Goal: Task Accomplishment & Management: Manage account settings

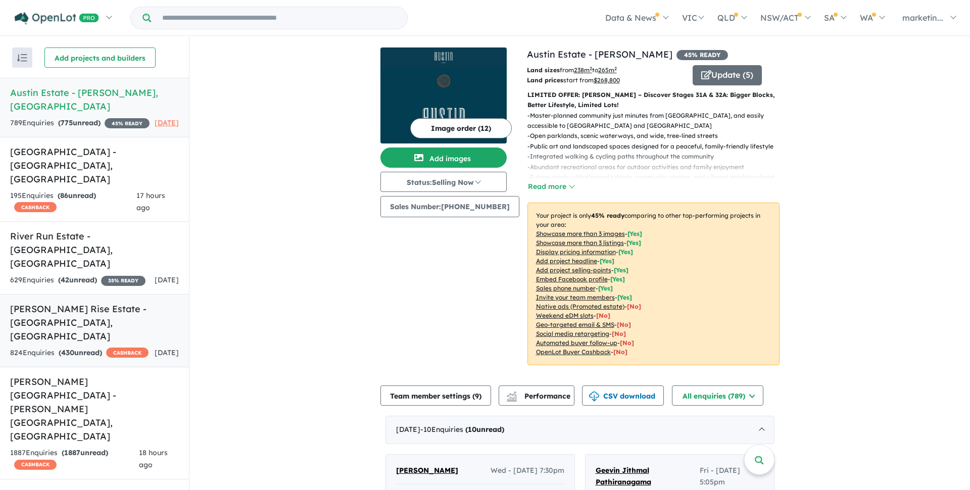
click at [54, 302] on h5 "Taylors Rise Estate - [GEOGRAPHIC_DATA] , [GEOGRAPHIC_DATA]" at bounding box center [94, 322] width 169 height 41
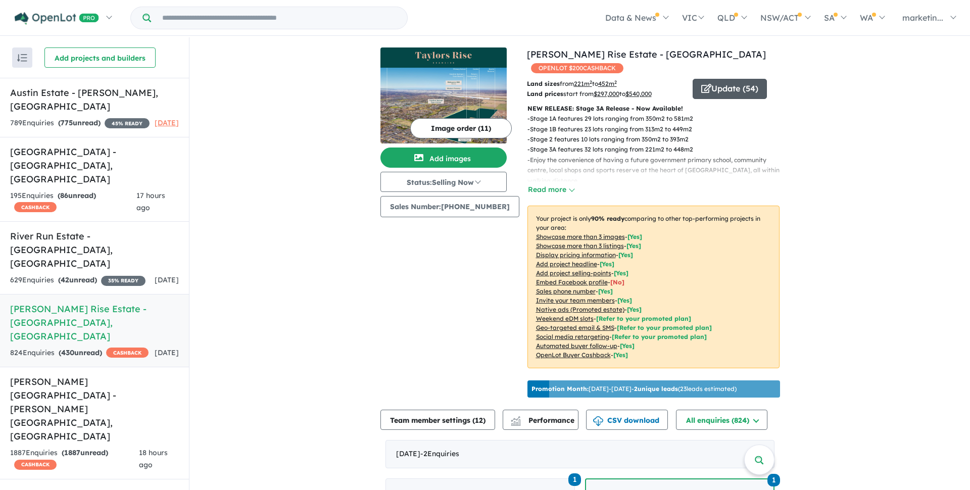
click at [718, 80] on button "Update ( 54 )" at bounding box center [730, 89] width 74 height 20
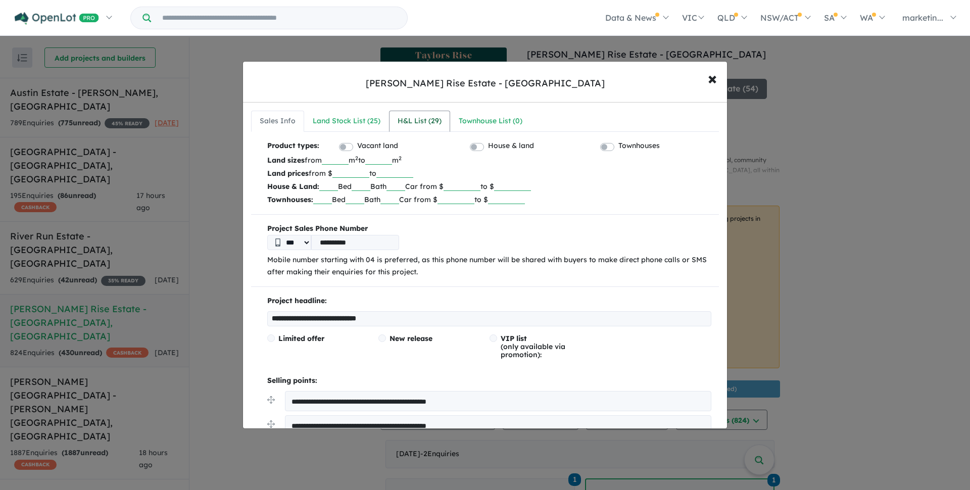
click at [407, 121] on div "H&L List ( 29 )" at bounding box center [420, 121] width 44 height 12
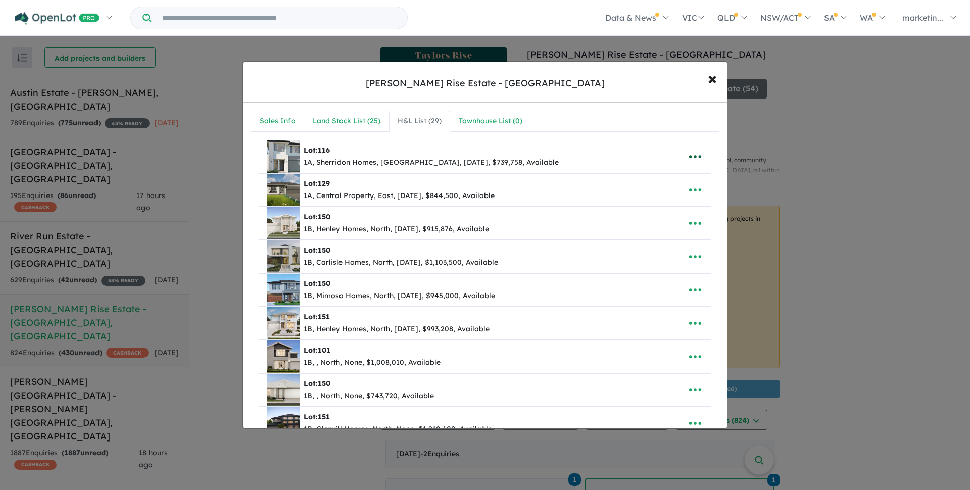
click at [701, 153] on icon "button" at bounding box center [695, 156] width 15 height 15
click at [658, 202] on link "Remove" at bounding box center [673, 204] width 75 height 23
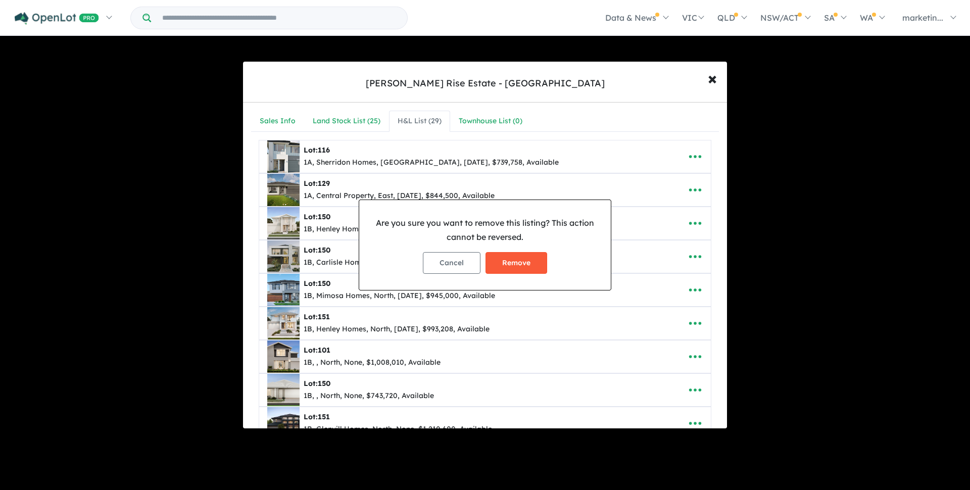
click at [526, 265] on button "Remove" at bounding box center [517, 263] width 62 height 22
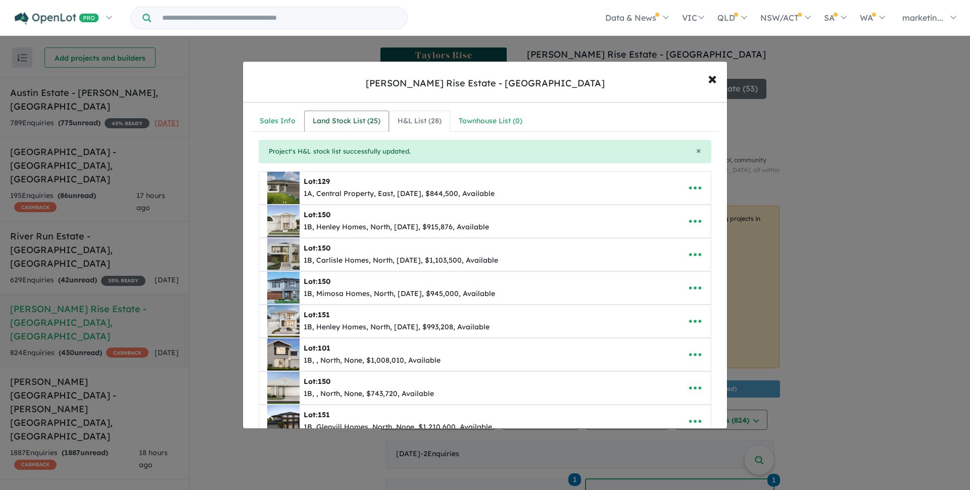
click at [346, 126] on div "Land Stock List ( 25 )" at bounding box center [347, 121] width 68 height 12
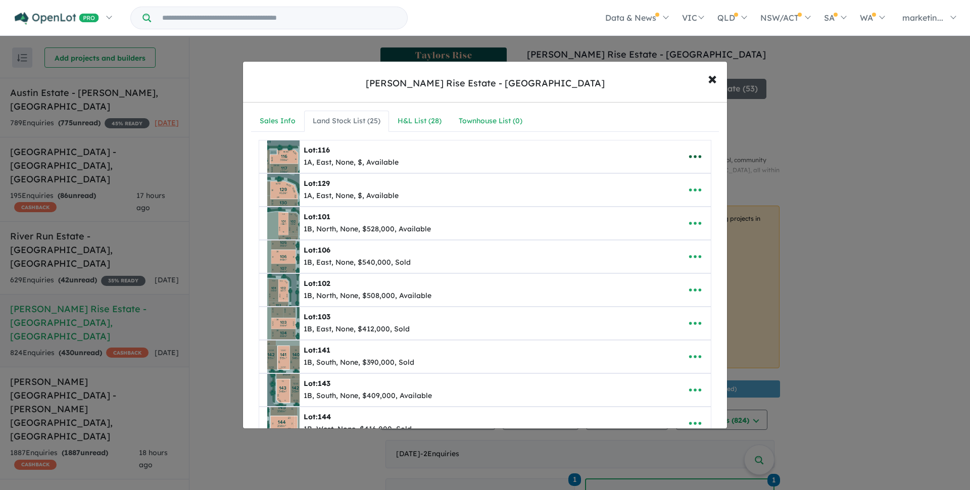
click at [696, 158] on icon "button" at bounding box center [695, 156] width 15 height 15
click at [654, 186] on link "Edit" at bounding box center [673, 181] width 75 height 23
select select "****"
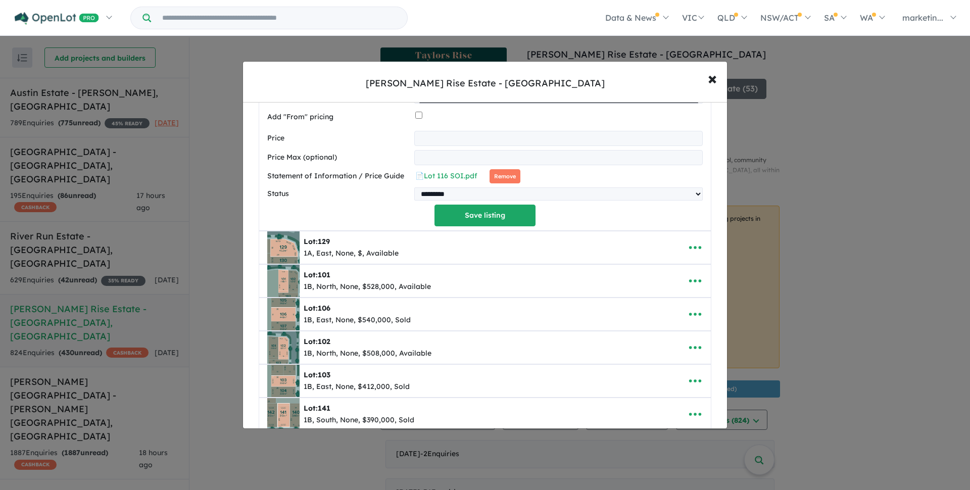
scroll to position [441, 0]
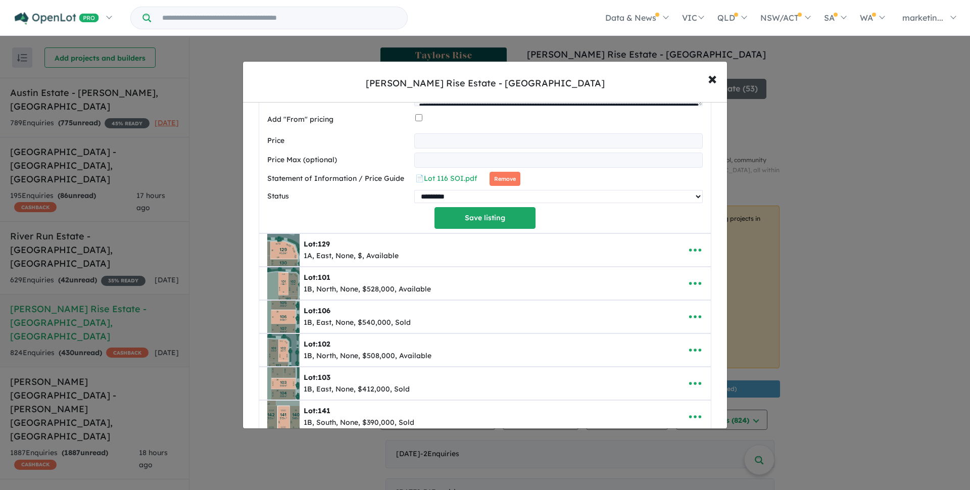
select select "****"
click option "****" at bounding box center [0, 0] width 0 height 0
click at [467, 220] on button "Save listing" at bounding box center [485, 218] width 101 height 22
select select "****"
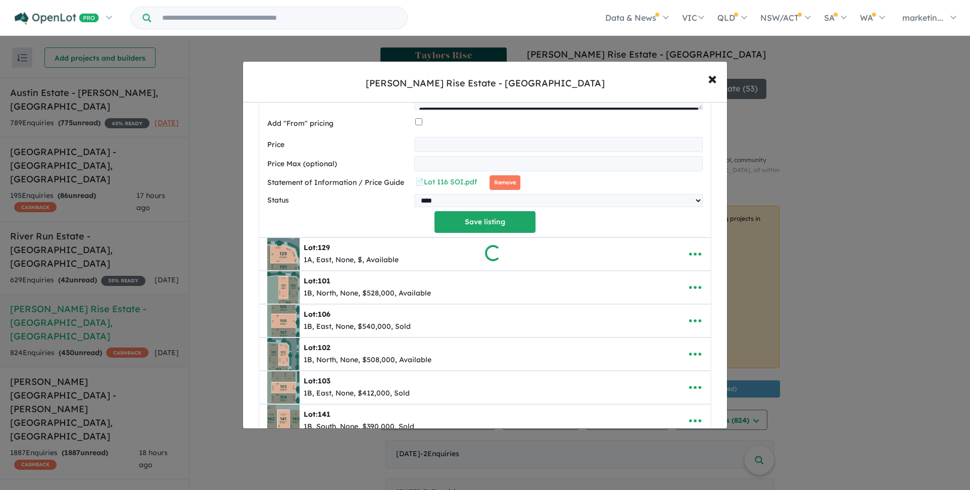
scroll to position [0, 0]
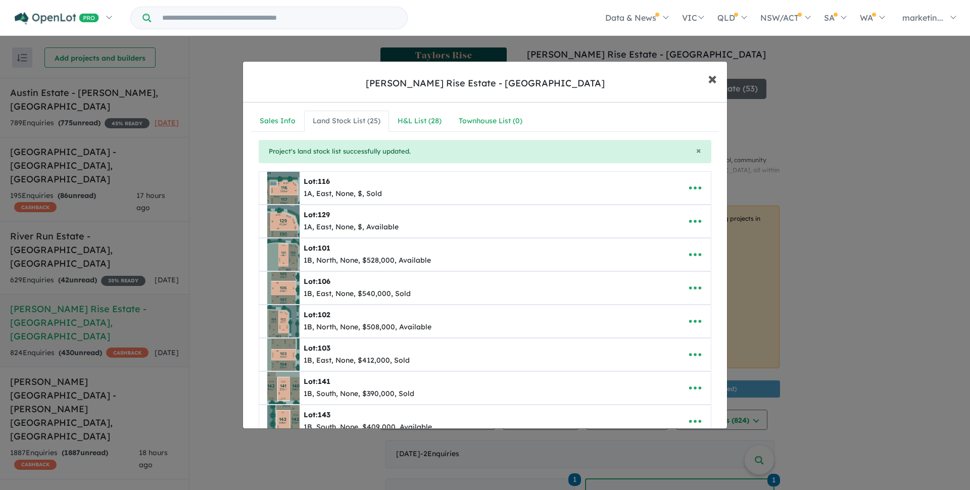
click at [716, 80] on span "×" at bounding box center [712, 78] width 9 height 22
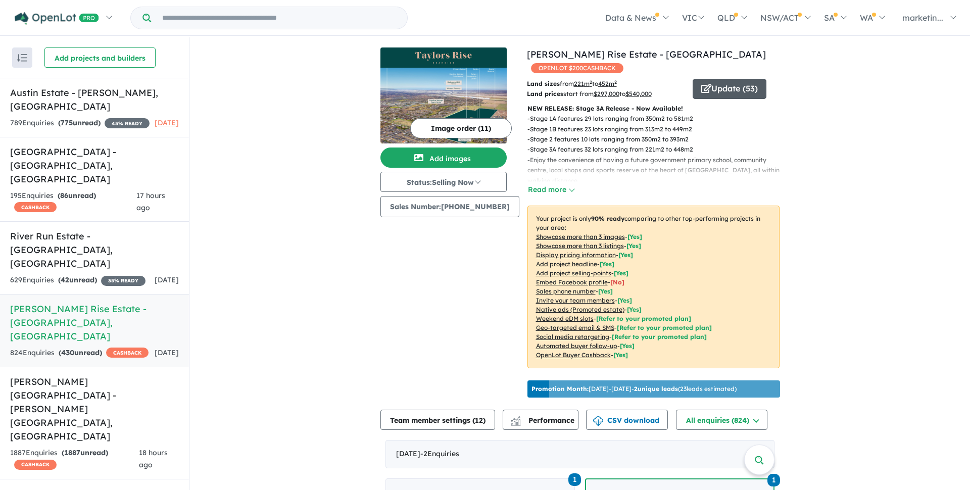
click at [720, 79] on button "Update ( 53 )" at bounding box center [730, 89] width 74 height 20
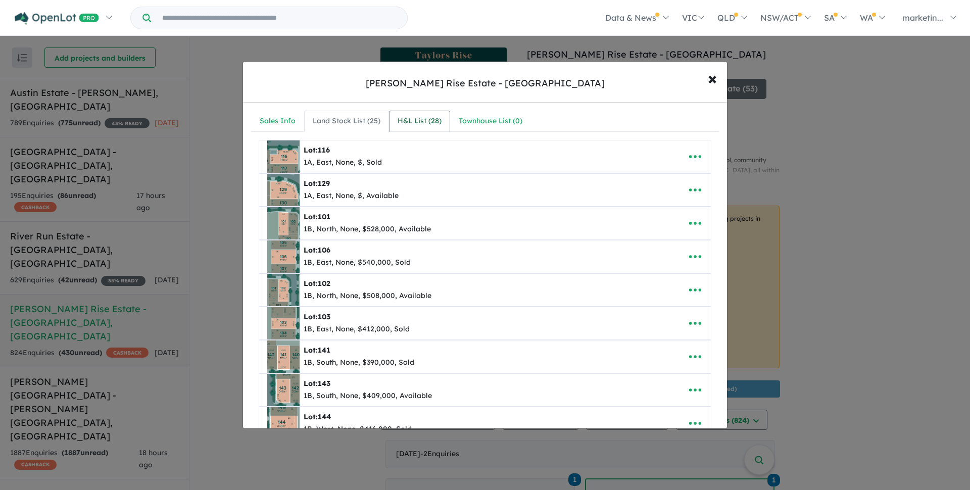
click at [422, 124] on div "H&L List ( 28 )" at bounding box center [420, 121] width 44 height 12
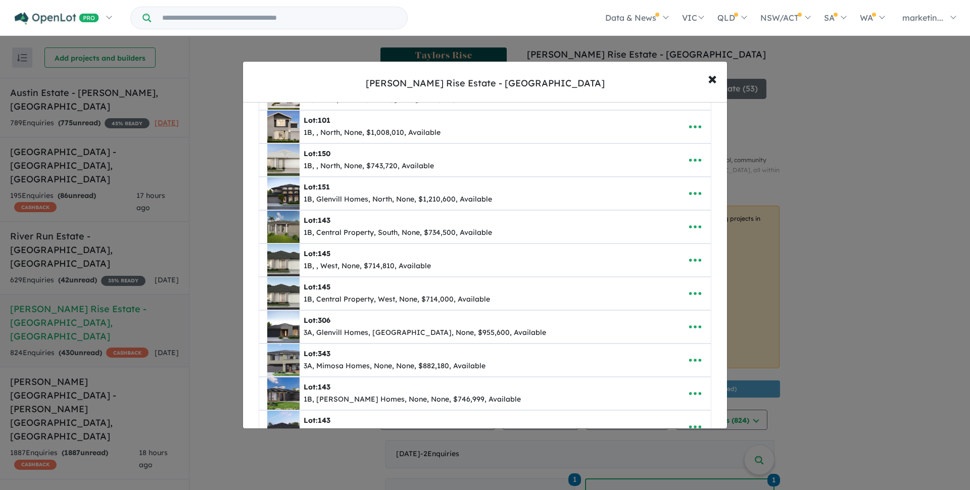
scroll to position [202, 0]
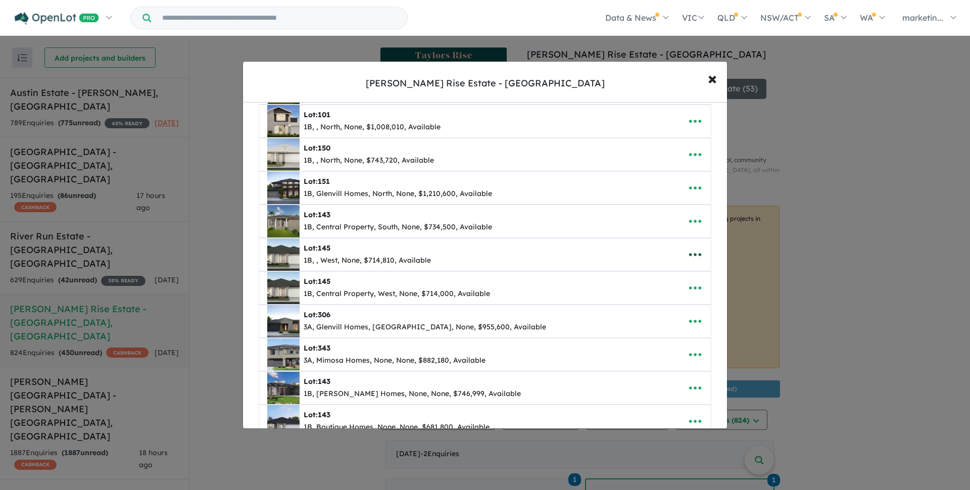
click at [695, 257] on icon "button" at bounding box center [695, 254] width 15 height 15
click at [661, 304] on link "Remove" at bounding box center [673, 302] width 75 height 23
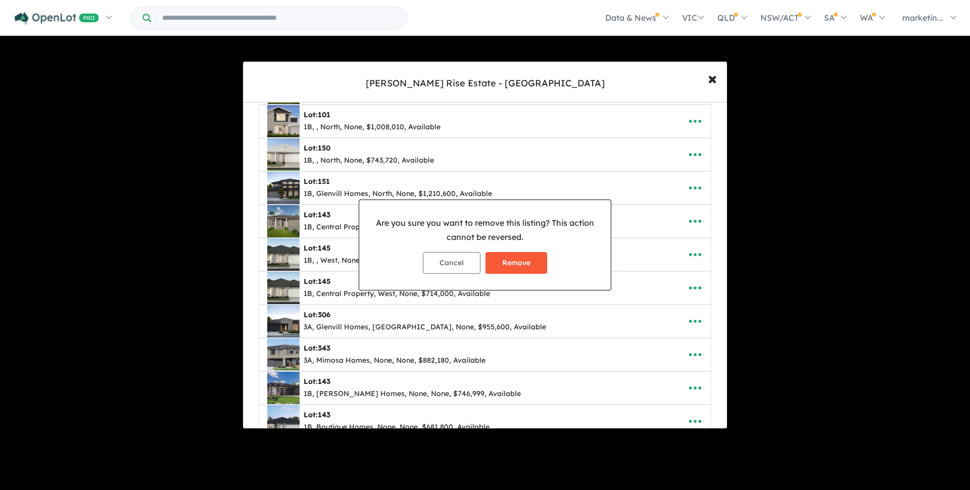
click at [531, 258] on button "Remove" at bounding box center [517, 263] width 62 height 22
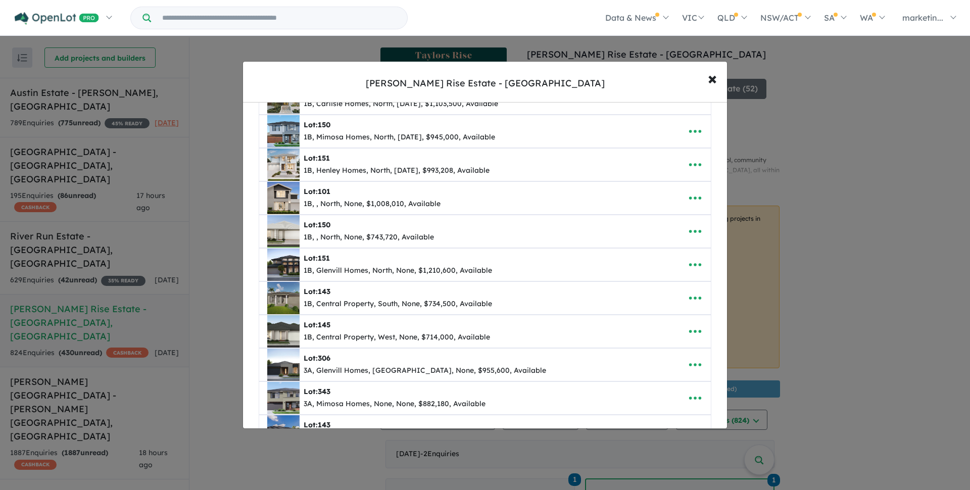
scroll to position [161, 0]
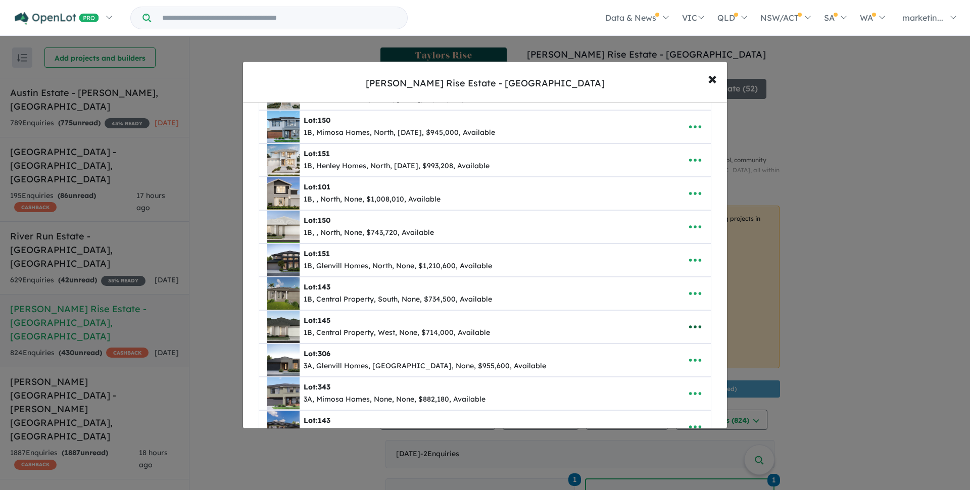
click at [692, 329] on icon "button" at bounding box center [695, 326] width 15 height 15
click at [658, 373] on link "Remove" at bounding box center [673, 374] width 75 height 23
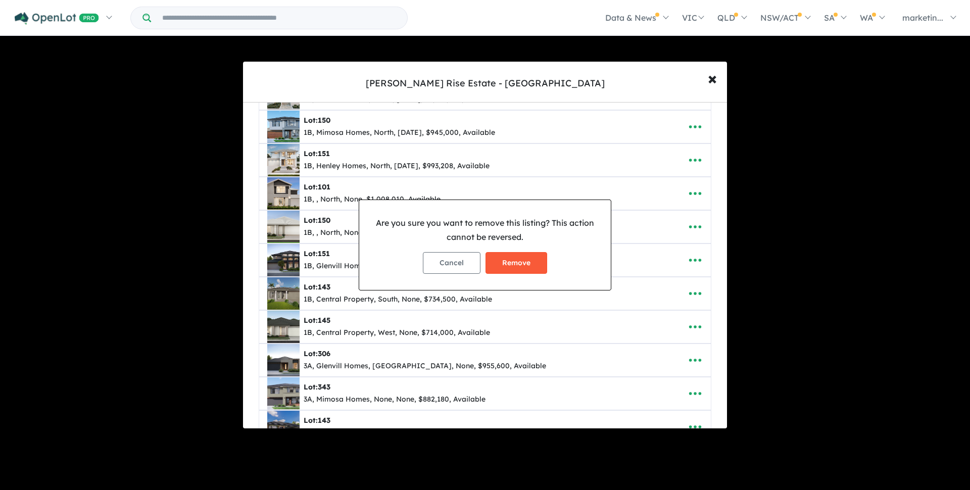
click at [517, 266] on button "Remove" at bounding box center [517, 263] width 62 height 22
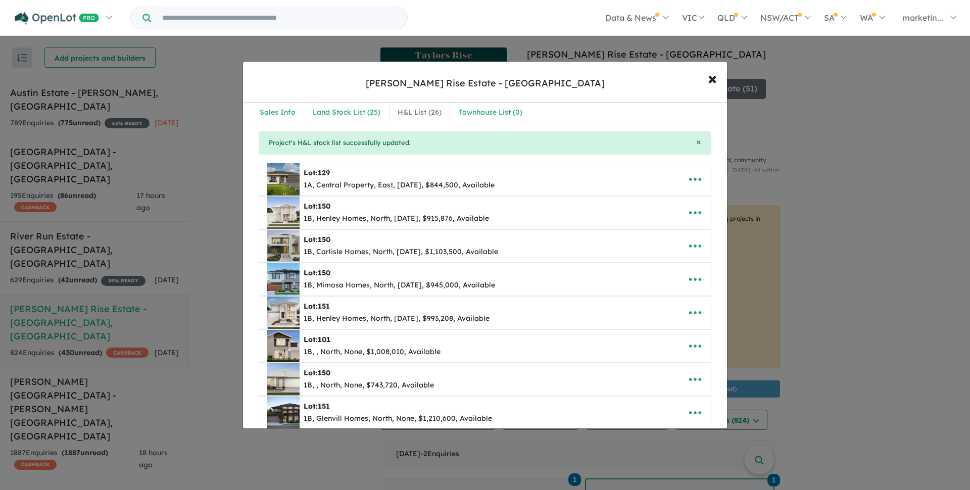
scroll to position [0, 0]
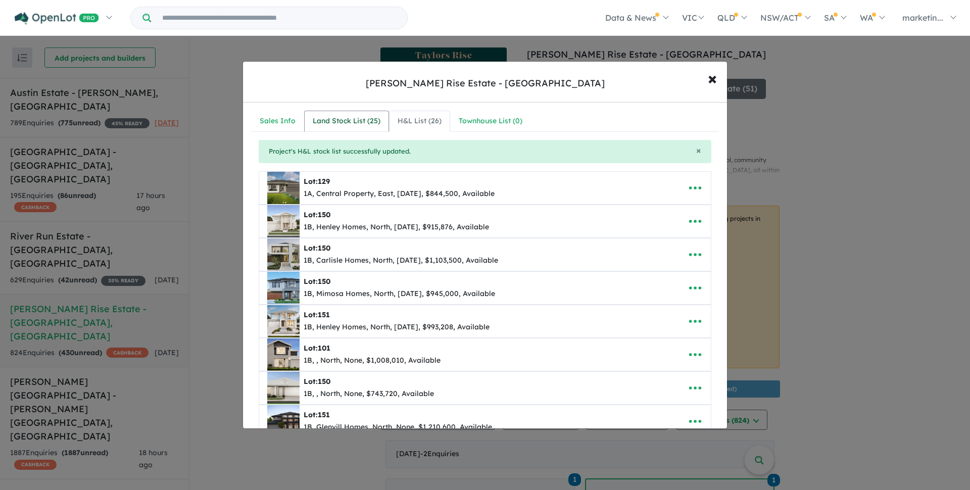
click at [345, 122] on div "Land Stock List ( 25 )" at bounding box center [347, 121] width 68 height 12
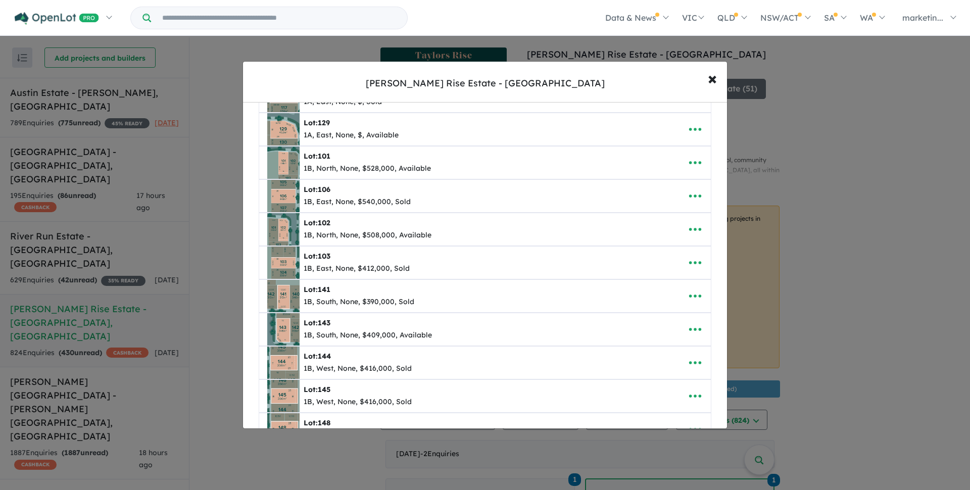
scroll to position [65, 0]
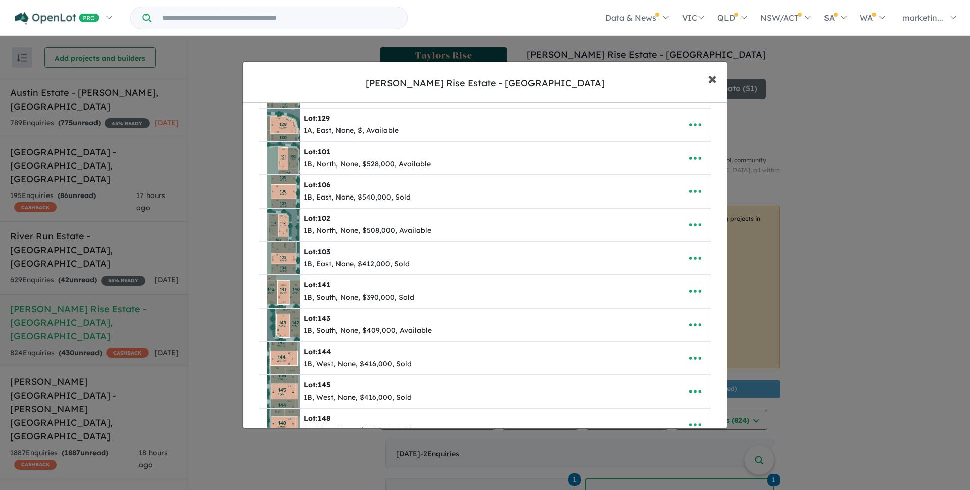
click at [715, 77] on span "×" at bounding box center [712, 78] width 9 height 22
